Goal: Task Accomplishment & Management: Manage account settings

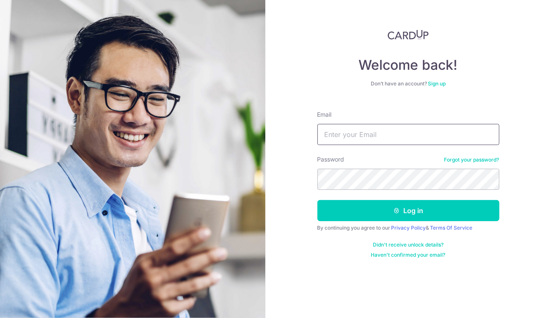
type input "[EMAIL_ADDRESS][DOMAIN_NAME]"
click at [463, 212] on button "Log in" at bounding box center [408, 210] width 182 height 21
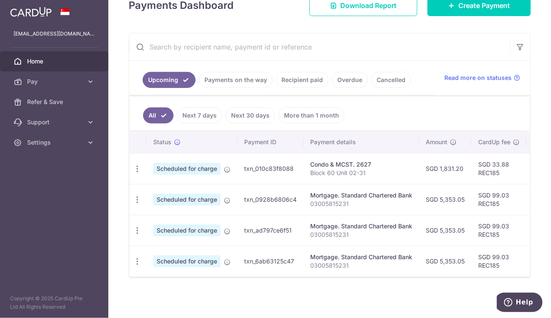
click at [138, 198] on icon "button" at bounding box center [137, 199] width 9 height 9
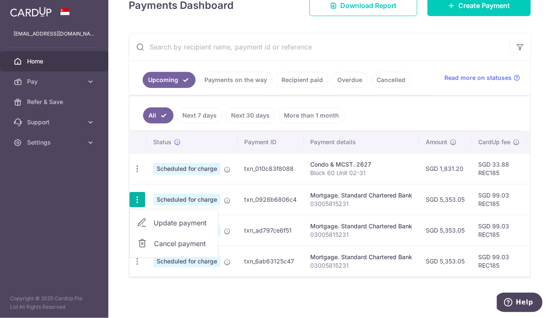
click at [164, 218] on span "Update payment" at bounding box center [183, 223] width 58 height 10
radio input "true"
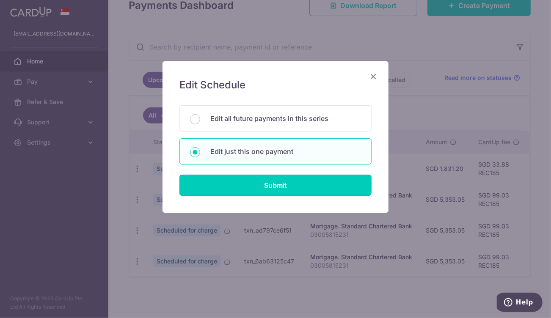
click at [299, 184] on input "Submit" at bounding box center [275, 185] width 192 height 21
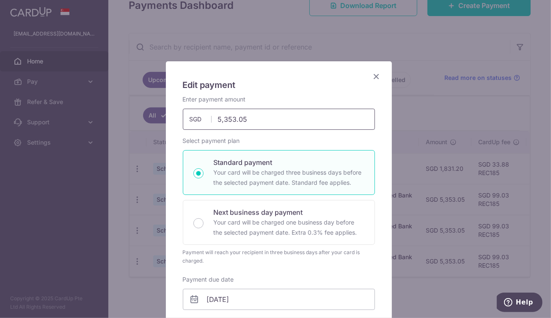
drag, startPoint x: 221, startPoint y: 117, endPoint x: 232, endPoint y: 120, distance: 10.9
click at [232, 120] on input "5,353.05" at bounding box center [279, 119] width 192 height 21
type input "5,161.07"
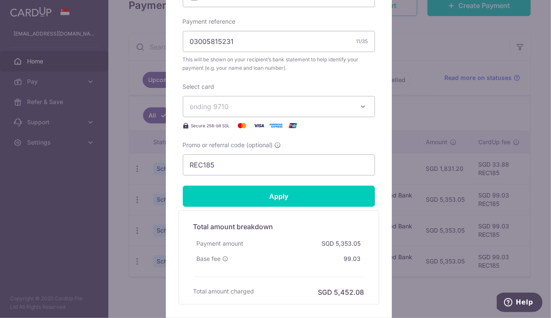
scroll to position [304, 0]
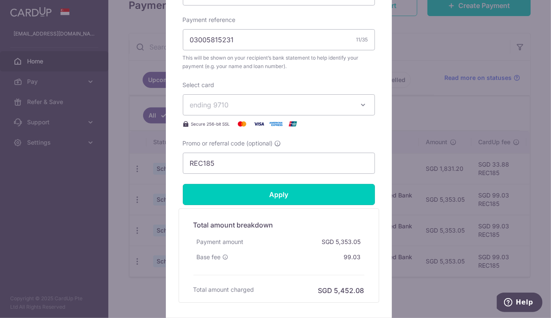
click at [301, 195] on input "Apply" at bounding box center [279, 194] width 192 height 21
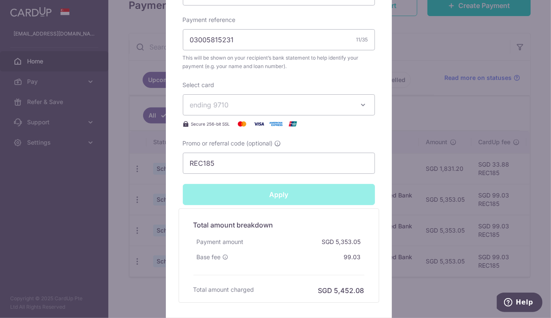
type input "Successfully Applied"
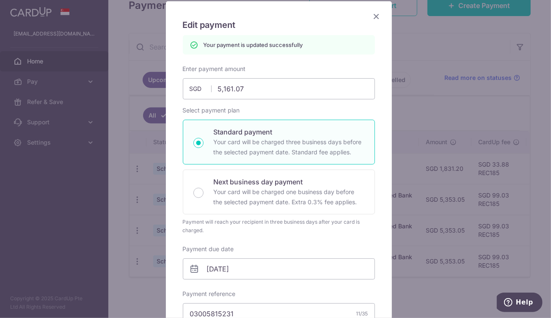
scroll to position [0, 0]
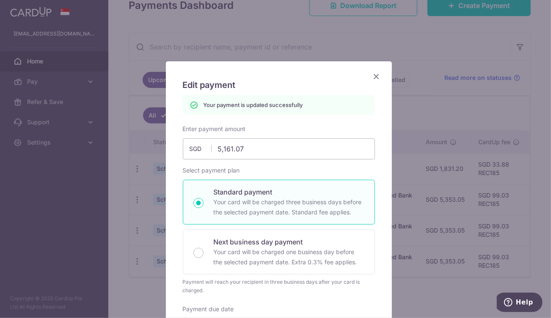
click at [373, 77] on icon "Close" at bounding box center [376, 76] width 10 height 11
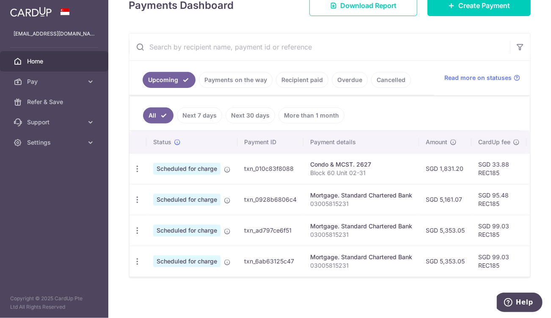
scroll to position [133, 0]
click at [139, 227] on icon "button" at bounding box center [137, 230] width 9 height 9
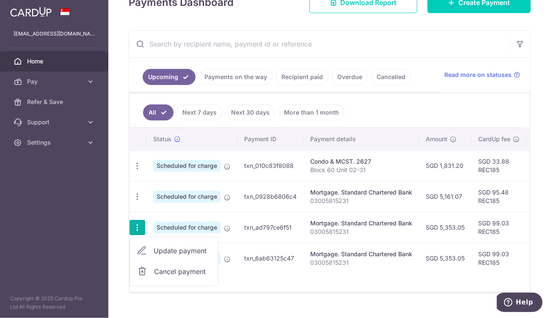
click at [182, 250] on span "Update payment" at bounding box center [183, 251] width 58 height 10
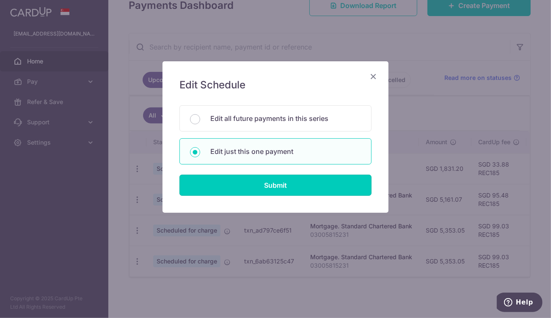
click at [266, 182] on input "Submit" at bounding box center [275, 185] width 192 height 21
radio input "true"
type input "5,353.05"
type input "[DATE]"
type input "03005815231"
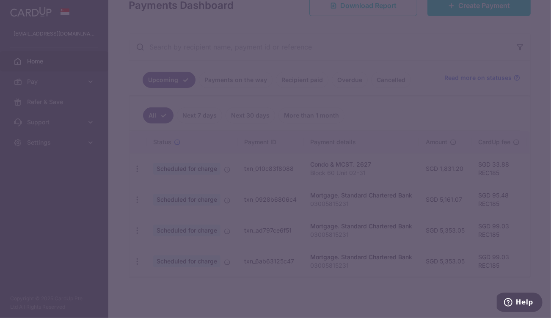
type input "REC185"
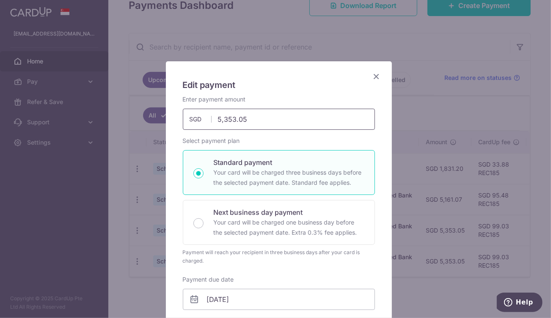
drag, startPoint x: 221, startPoint y: 118, endPoint x: 230, endPoint y: 118, distance: 9.3
click at [230, 118] on input "5,353.05" at bounding box center [279, 119] width 192 height 21
type input "5,161.07"
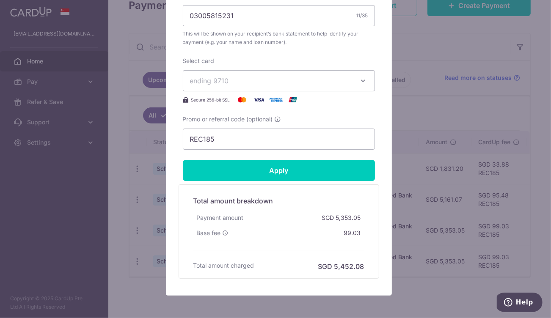
scroll to position [332, 0]
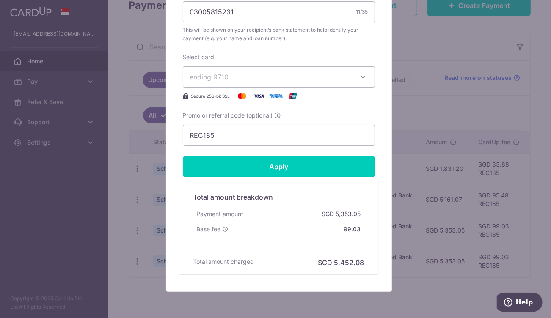
click at [312, 171] on input "Apply" at bounding box center [279, 166] width 192 height 21
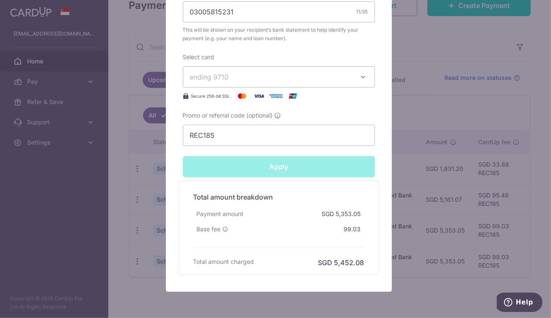
type input "Successfully Applied"
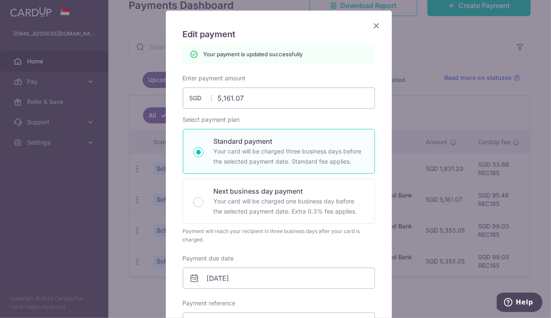
scroll to position [19, 0]
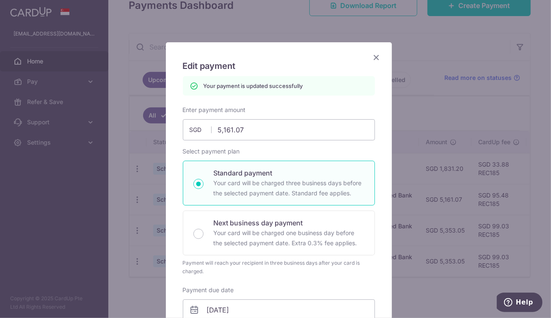
click at [375, 58] on icon "Close" at bounding box center [376, 57] width 10 height 11
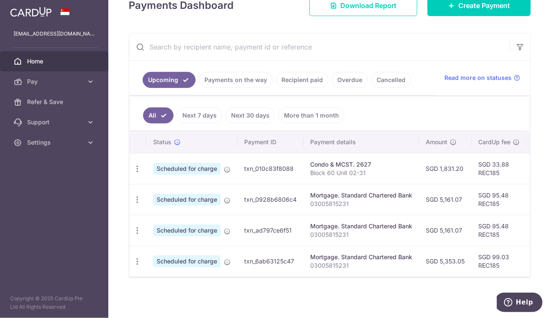
scroll to position [133, 0]
click at [136, 258] on icon "button" at bounding box center [137, 261] width 9 height 9
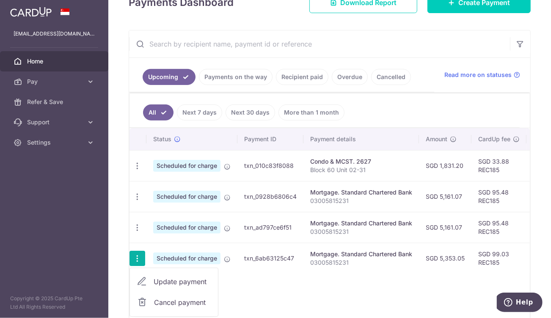
click at [197, 280] on span "Update payment" at bounding box center [183, 282] width 58 height 10
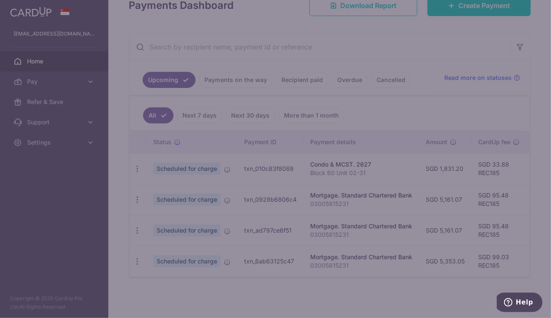
type input "REC185"
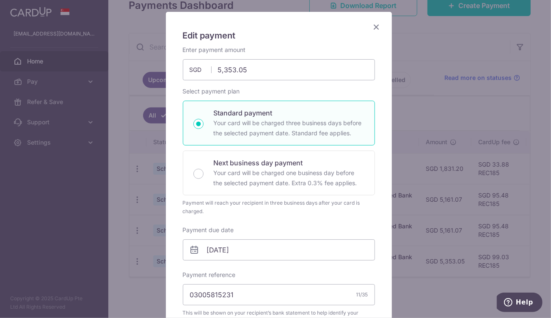
scroll to position [55, 0]
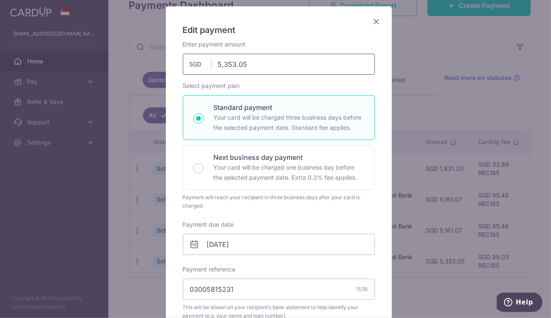
drag, startPoint x: 220, startPoint y: 64, endPoint x: 231, endPoint y: 64, distance: 11.0
click at [231, 64] on input "5,353.05" at bounding box center [279, 64] width 192 height 21
type input "5,161.07"
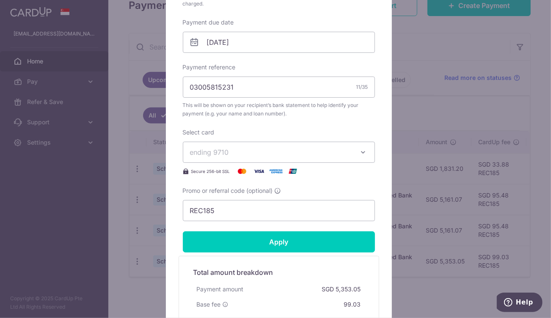
scroll to position [258, 0]
click at [281, 243] on input "Apply" at bounding box center [279, 241] width 192 height 21
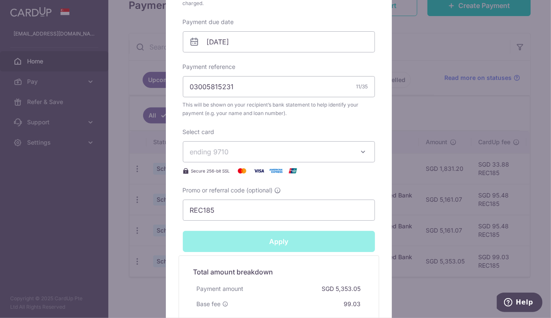
type input "Successfully Applied"
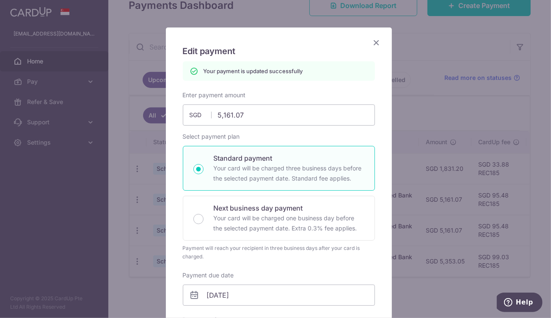
scroll to position [33, 0]
click at [375, 43] on icon "Close" at bounding box center [376, 43] width 10 height 11
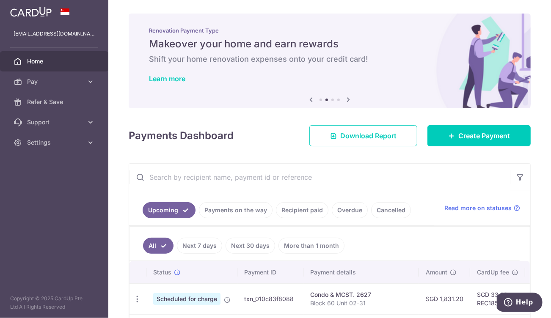
click at [93, 143] on icon at bounding box center [90, 142] width 8 height 8
click at [43, 186] on span "Logout" at bounding box center [55, 183] width 56 height 8
